Goal: Task Accomplishment & Management: Use online tool/utility

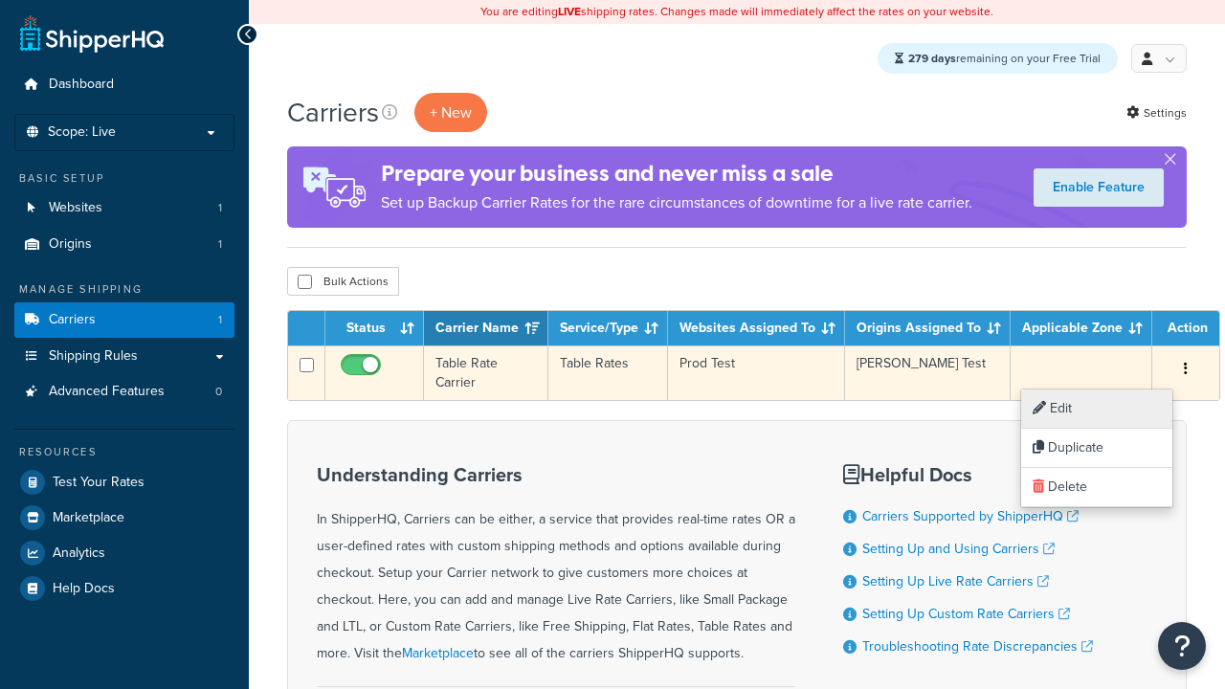
click at [1096, 409] on link "Edit" at bounding box center [1096, 408] width 151 height 39
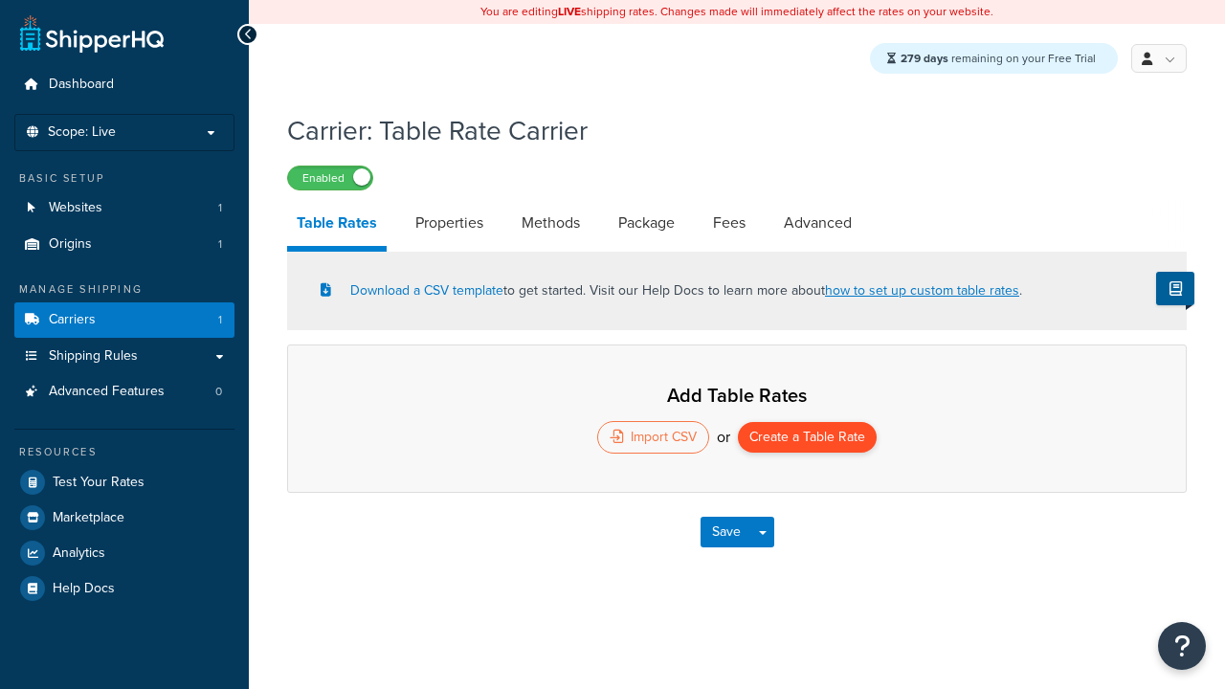
click at [807, 439] on button "Create a Table Rate" at bounding box center [807, 437] width 139 height 31
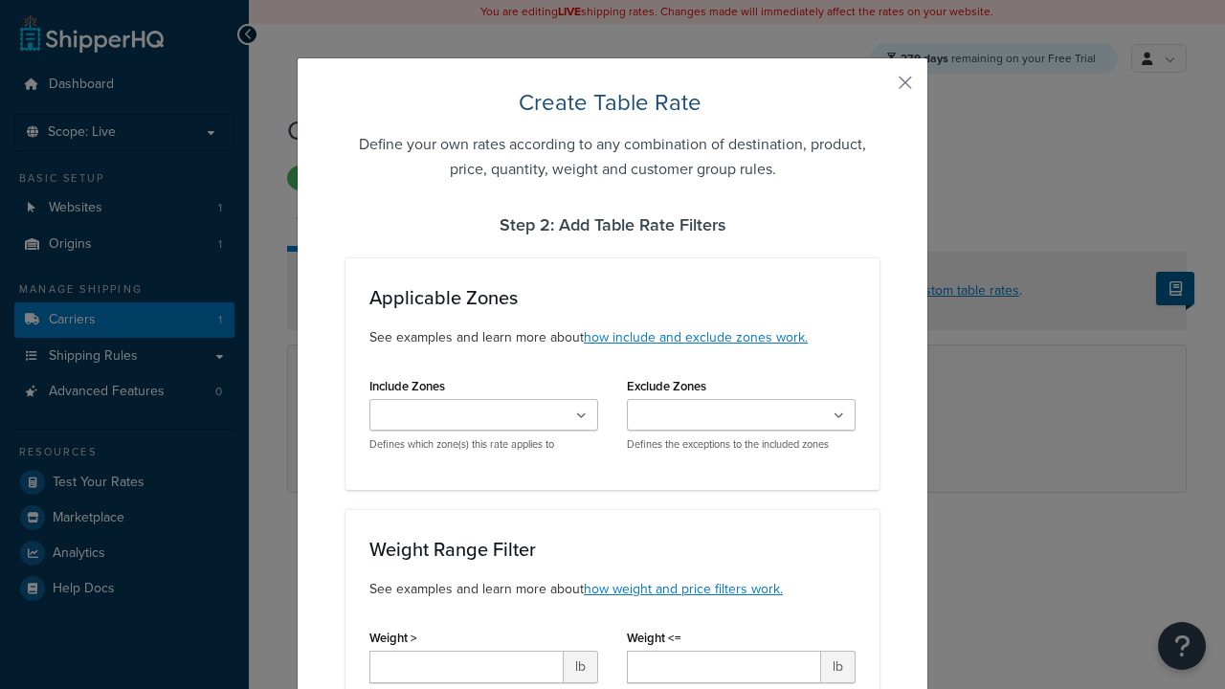
type input "10"
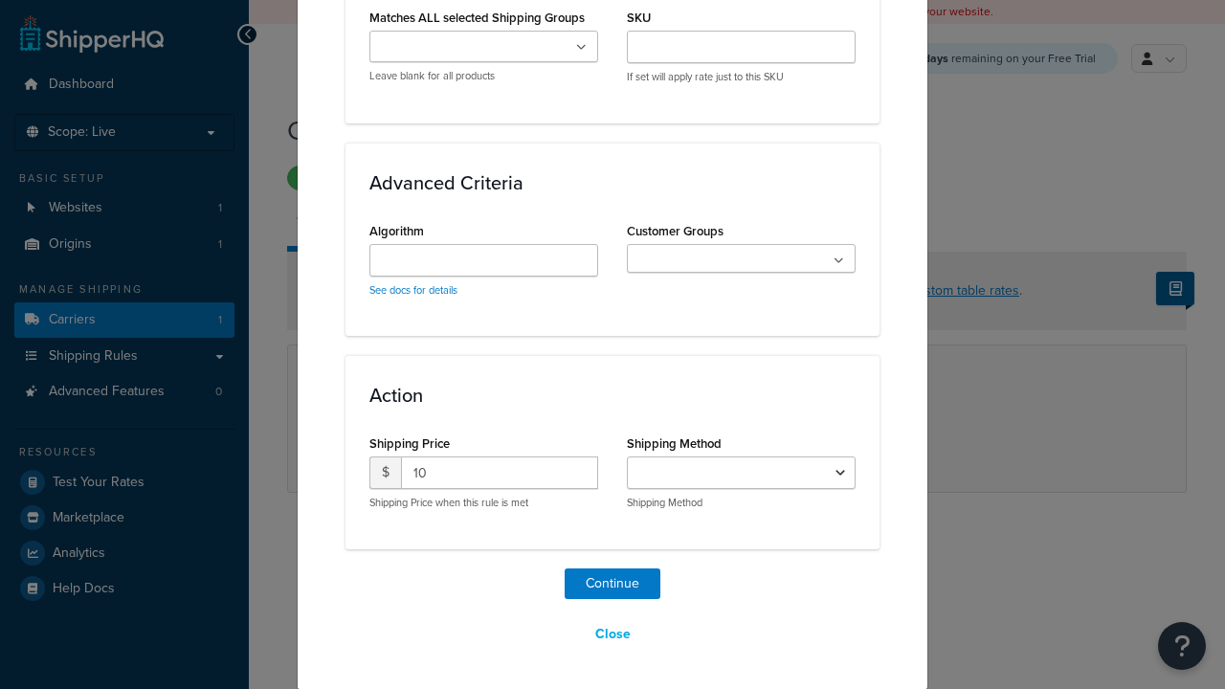
click at [725, 534] on button "Save" at bounding box center [726, 532] width 52 height 31
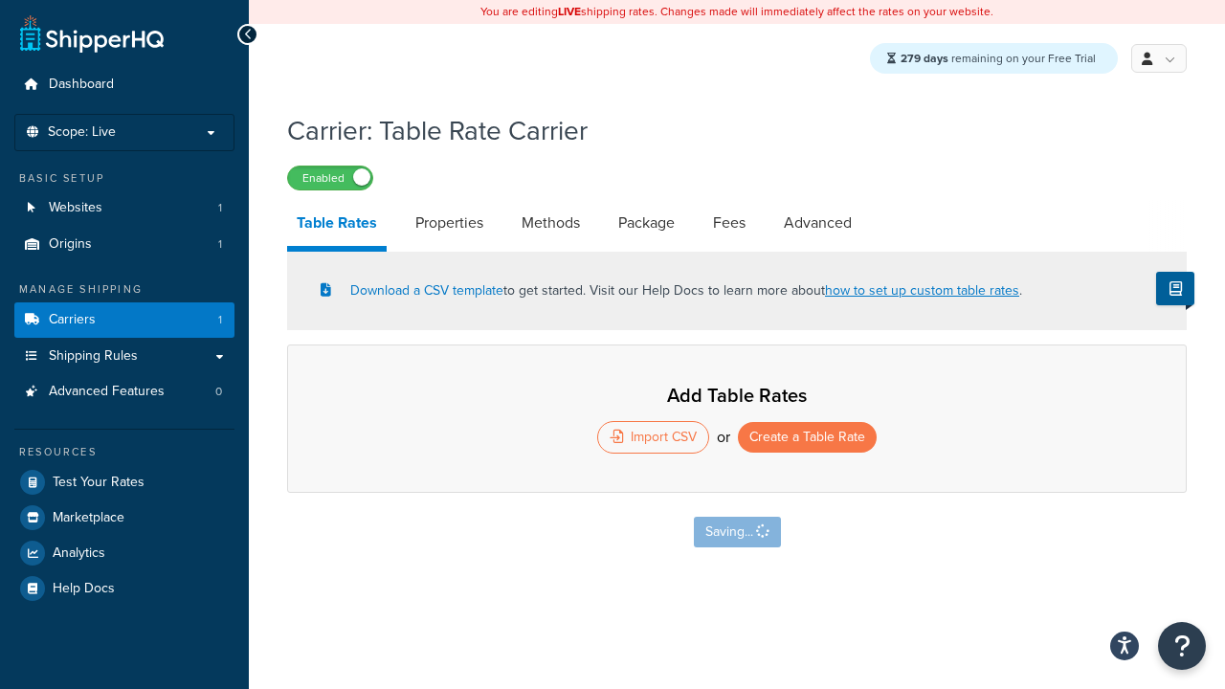
select select "25"
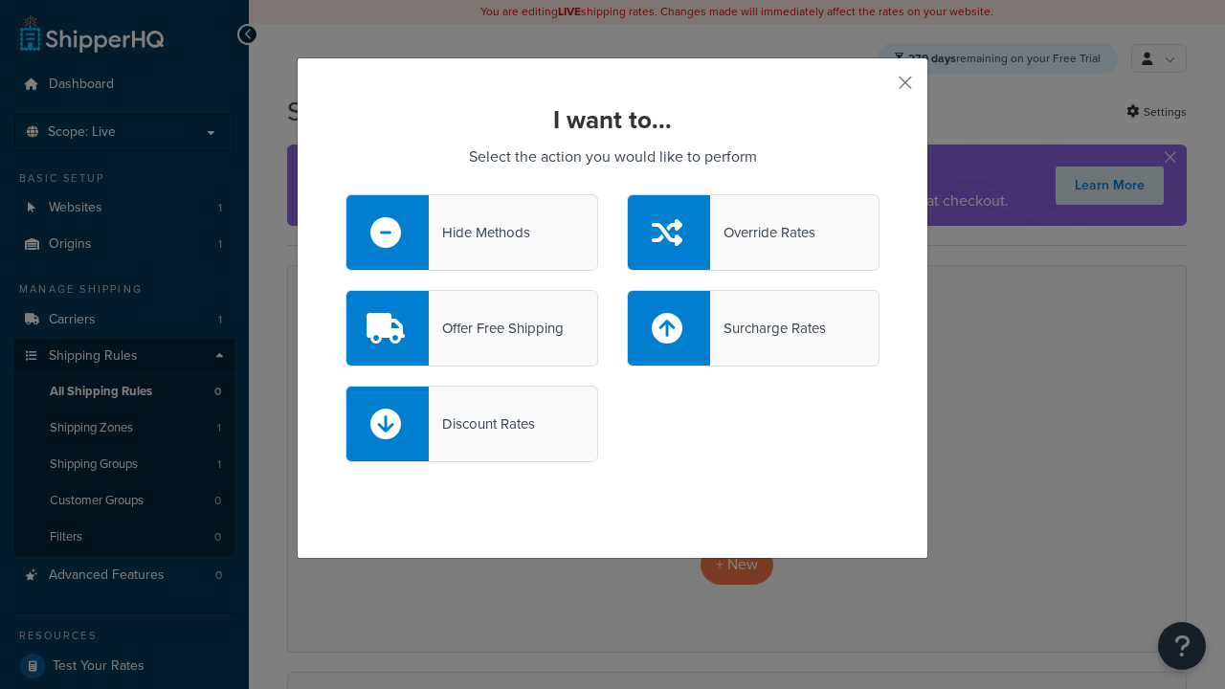
click at [753, 232] on div "Override Rates" at bounding box center [762, 232] width 105 height 27
click at [0, 0] on input "Override Rates" at bounding box center [0, 0] width 0 height 0
